Goal: Navigation & Orientation: Find specific page/section

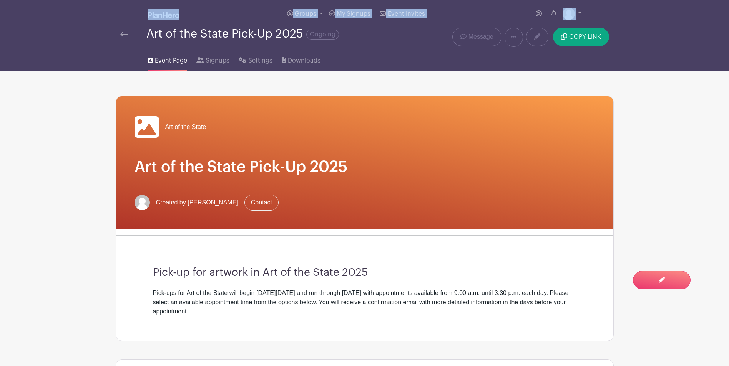
click at [123, 33] on nav "Groups All Groups Art of the State My Signups Event Invites My account Logout A…" at bounding box center [364, 35] width 729 height 71
click at [125, 34] on img at bounding box center [124, 33] width 8 height 5
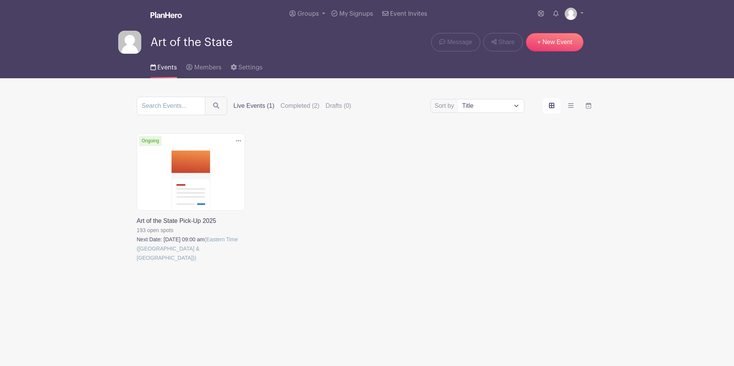
click at [137, 263] on link at bounding box center [137, 263] width 0 height 0
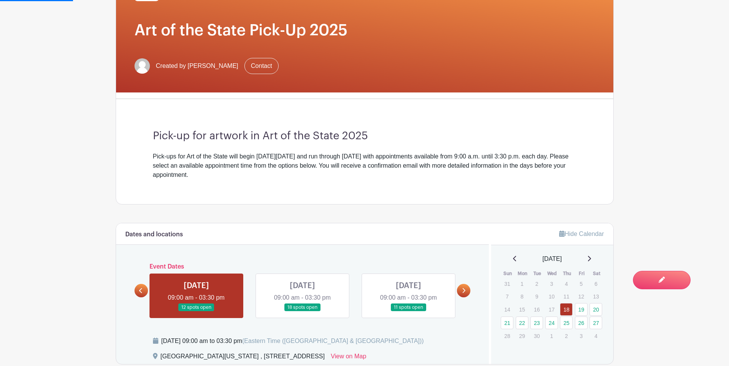
scroll to position [230, 0]
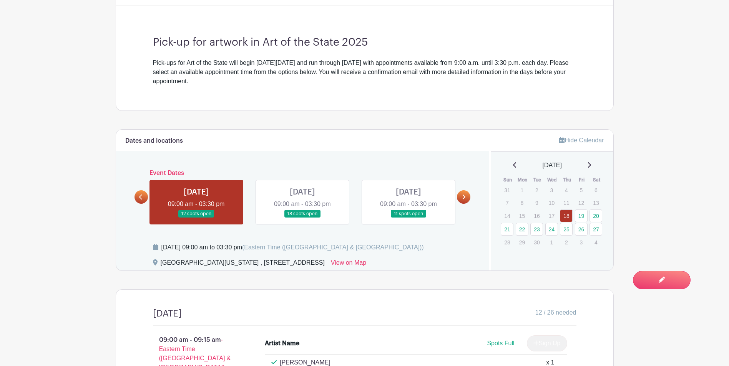
click at [465, 195] on icon at bounding box center [463, 197] width 3 height 6
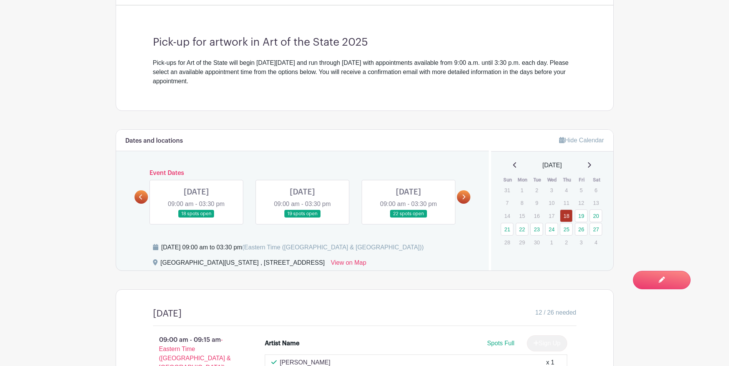
click at [464, 195] on icon at bounding box center [463, 197] width 3 height 6
click at [464, 197] on icon at bounding box center [463, 197] width 3 height 6
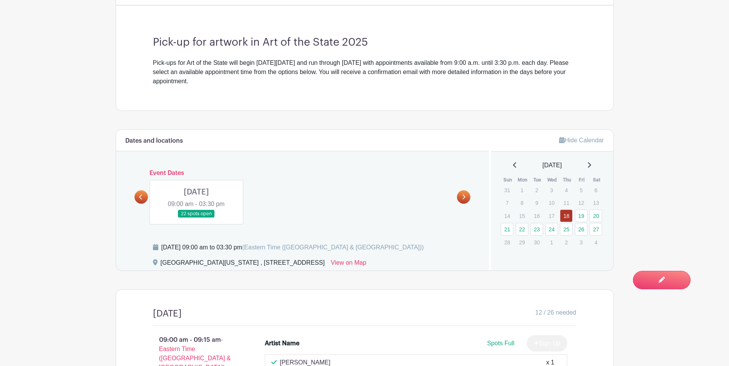
click at [144, 200] on link at bounding box center [140, 196] width 13 height 13
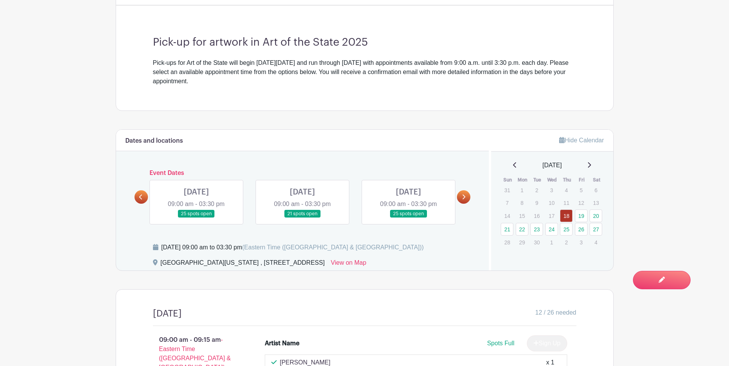
click at [140, 199] on icon at bounding box center [140, 197] width 3 height 6
click at [137, 199] on link at bounding box center [140, 196] width 13 height 13
click at [129, 198] on div "Dates and locations Event Dates [DATE] 09:00 am - 03:30 pm 12 spots open [DATE]…" at bounding box center [302, 200] width 373 height 141
click at [137, 201] on link at bounding box center [140, 196] width 13 height 13
